Goal: Communication & Community: Share content

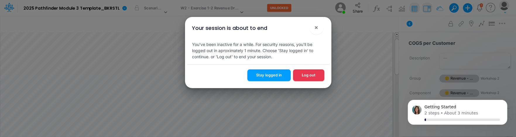
scroll to position [3, 1]
click at [277, 76] on button "Stay logged in" at bounding box center [268, 74] width 43 height 11
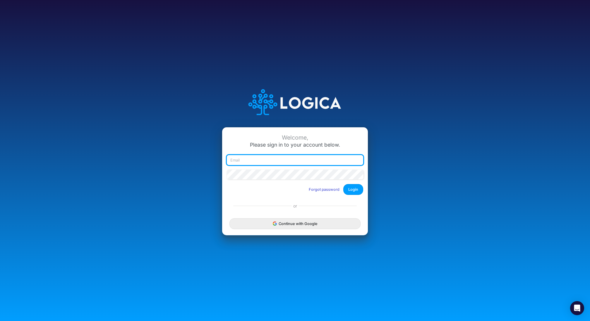
type input "[EMAIL_ADDRESS][DOMAIN_NAME]"
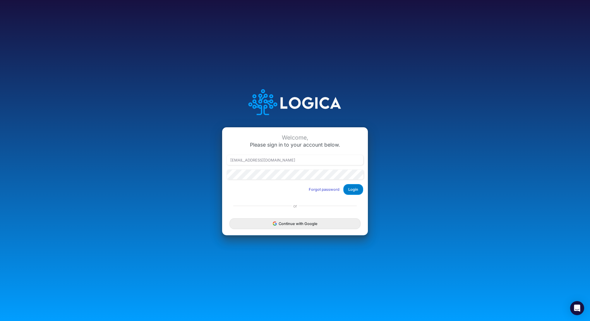
click at [354, 189] on button "Login" at bounding box center [353, 189] width 20 height 11
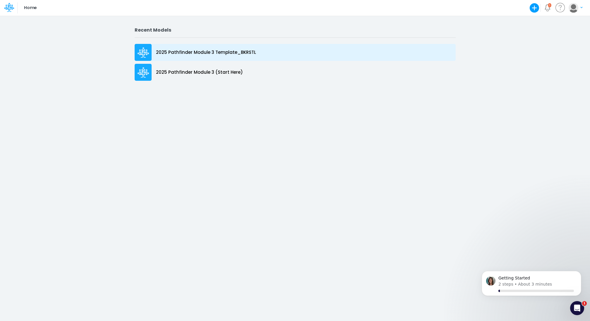
click at [190, 52] on p "2025 Pathfinder Module 3 Template_BKRSTL" at bounding box center [206, 52] width 100 height 7
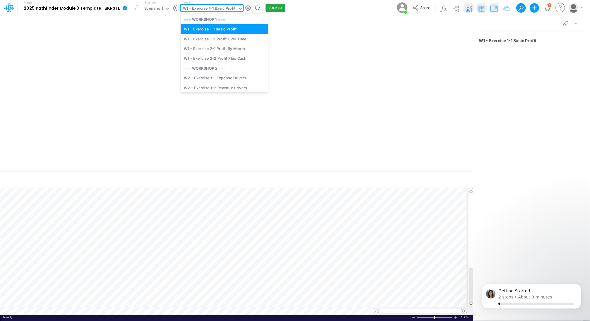
click at [207, 9] on div "W1 - Exercise 1-1 Basic Profit" at bounding box center [209, 9] width 53 height 7
click at [227, 87] on div "W2 - Exercise 1-2 Revenue Drivers" at bounding box center [224, 88] width 87 height 10
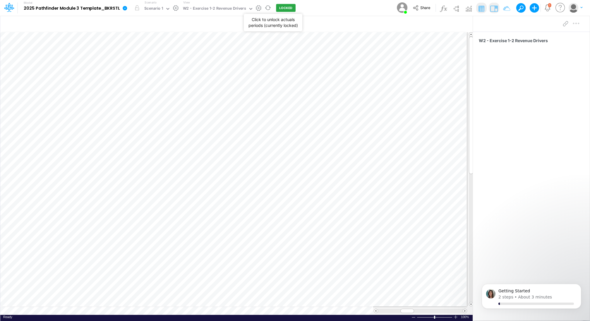
click at [282, 10] on button "LOCKED" at bounding box center [286, 8] width 20 height 8
click at [422, 7] on span "Share" at bounding box center [425, 7] width 10 height 4
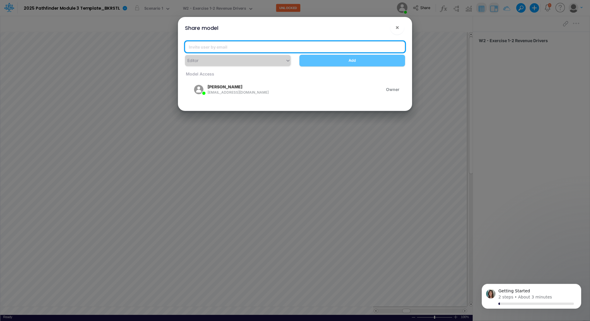
click at [269, 48] on input "email" at bounding box center [295, 46] width 220 height 11
paste input "carissa.castro+pipeline@logica.cloud leandro.castro+pipeline@logica.cloud ("
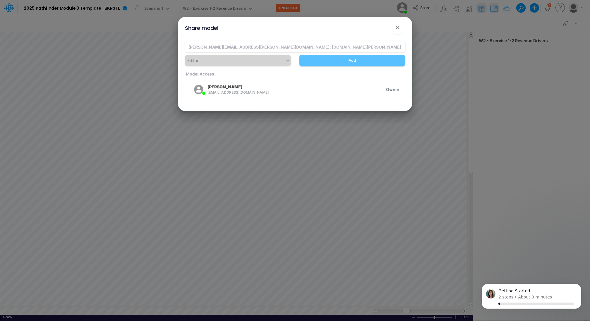
click at [344, 62] on div "Add" at bounding box center [352, 60] width 114 height 11
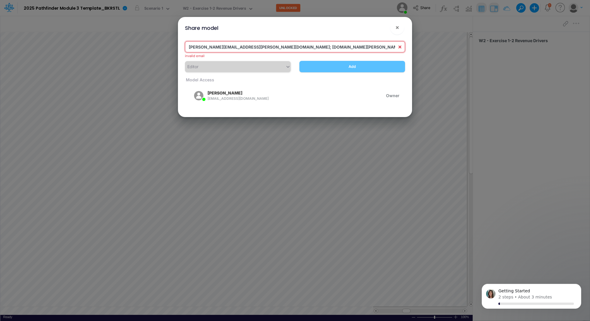
click at [348, 46] on input "carissa.castro+pipeline@logica.cloud; leandro.castro+pipeline@logica.cloud" at bounding box center [295, 46] width 220 height 11
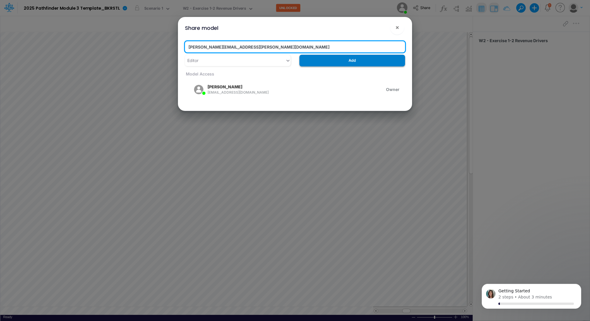
type input "carissa.castro+pipeline@logica.cloud"
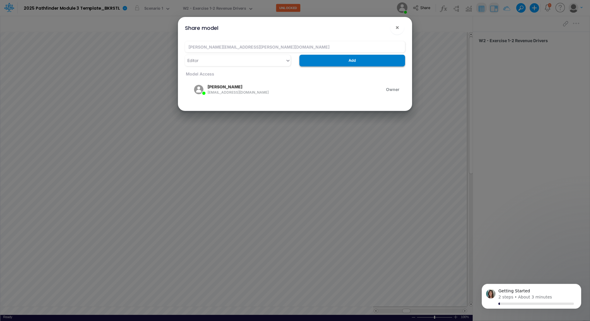
click at [352, 59] on button "Add" at bounding box center [353, 60] width 106 height 11
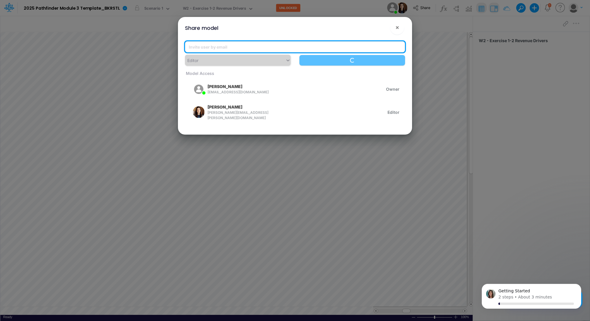
click at [276, 47] on input "email" at bounding box center [295, 46] width 220 height 11
paste input "carissa.castro+pipeline@logica.cloud leandro.castro+pipeline@logica.cloud ("
click at [267, 46] on input "carissa.castro+pipeline@logica.cloud leandro.castro+pipeline@logica.cloud (" at bounding box center [295, 46] width 220 height 11
click at [284, 48] on input "leandro.castro+pipeline@logica.cloud (" at bounding box center [295, 46] width 220 height 11
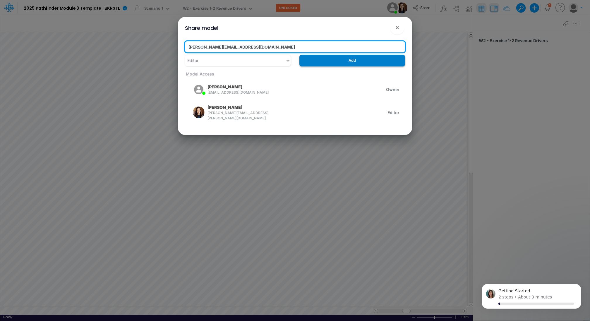
type input "leandro.castro+pipeline@logica.cloud"
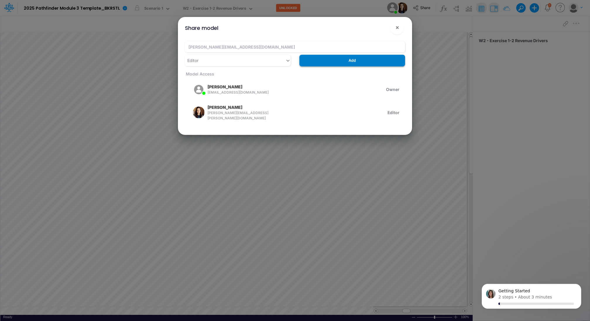
click at [341, 59] on button "Add" at bounding box center [353, 60] width 106 height 11
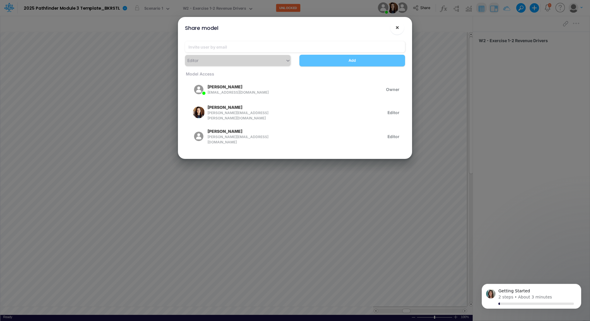
click at [396, 25] on span "×" at bounding box center [398, 27] width 4 height 7
